Goal: Task Accomplishment & Management: Use online tool/utility

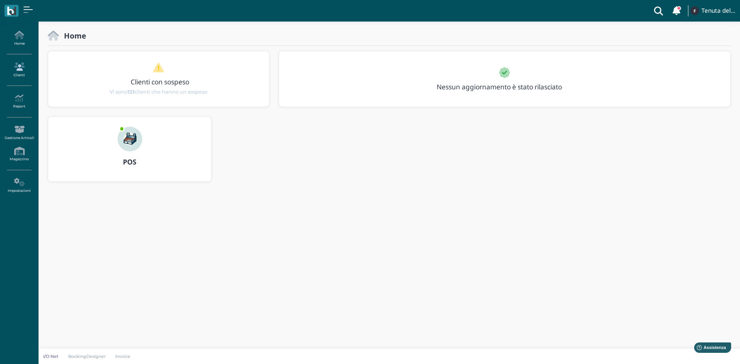
click at [17, 71] on link "Clienti" at bounding box center [19, 69] width 34 height 21
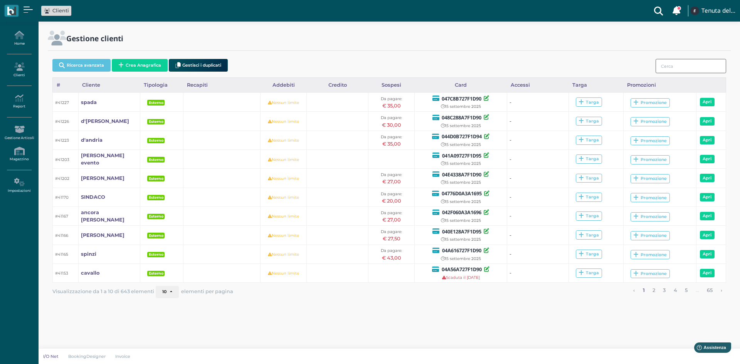
click at [664, 67] on input "search" at bounding box center [691, 66] width 71 height 14
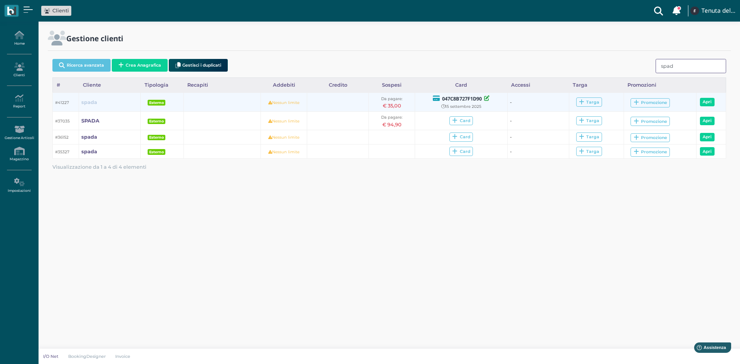
type input "spad"
click at [87, 103] on b "spada" at bounding box center [89, 102] width 16 height 6
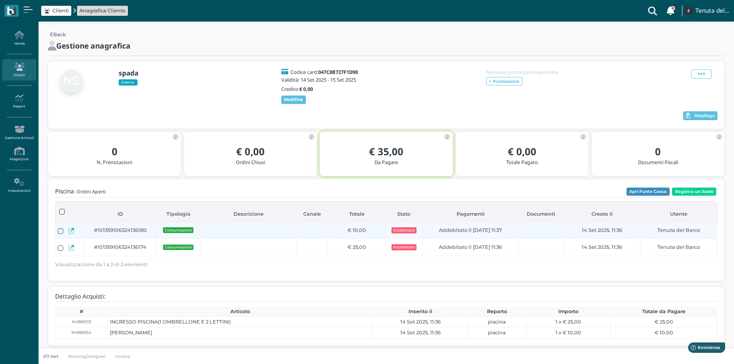
click at [72, 229] on icon at bounding box center [71, 231] width 6 height 6
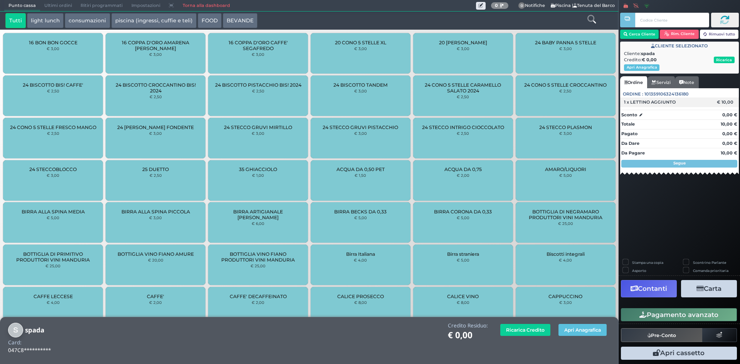
click at [689, 100] on div "1 x LETTINO AGGIUNTO" at bounding box center [668, 101] width 96 height 5
